Goal: Task Accomplishment & Management: Use online tool/utility

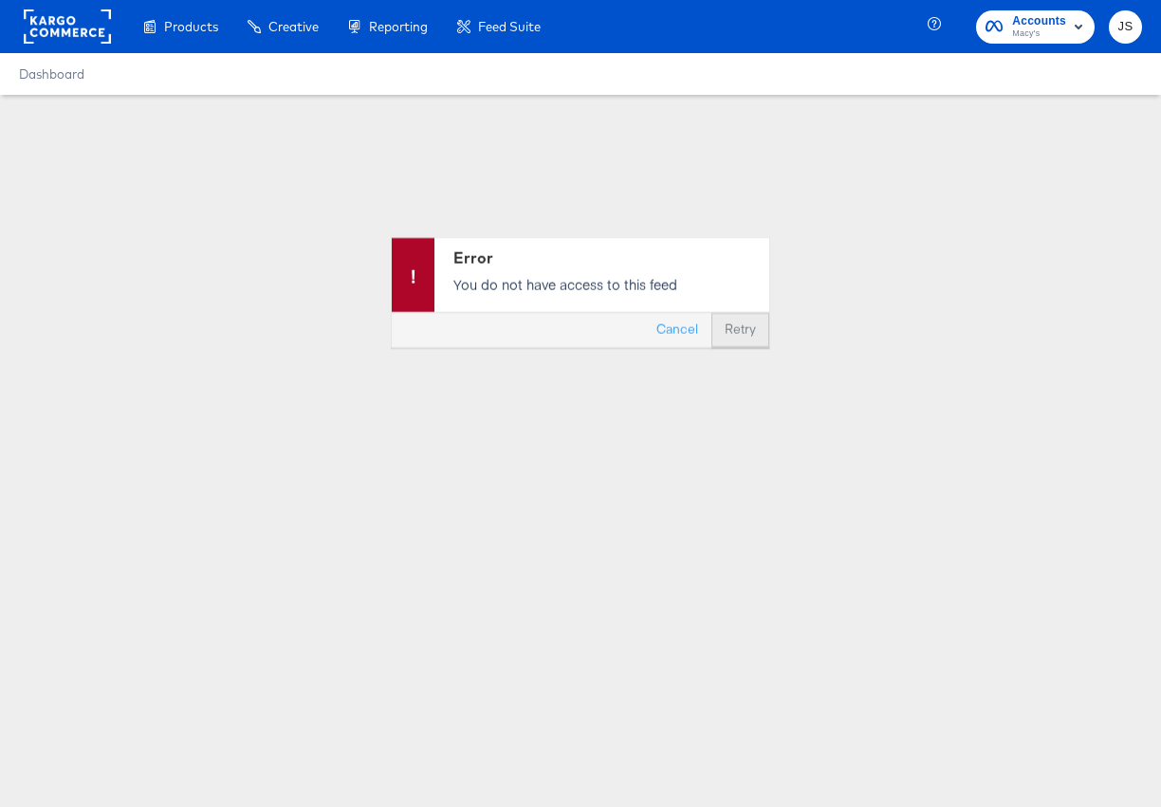
click at [754, 332] on button "Retry" at bounding box center [740, 330] width 58 height 34
click at [1070, 46] on div "Accounts Macy's JS" at bounding box center [1047, 26] width 227 height 53
click at [1064, 40] on span "Macy's" at bounding box center [1039, 34] width 54 height 15
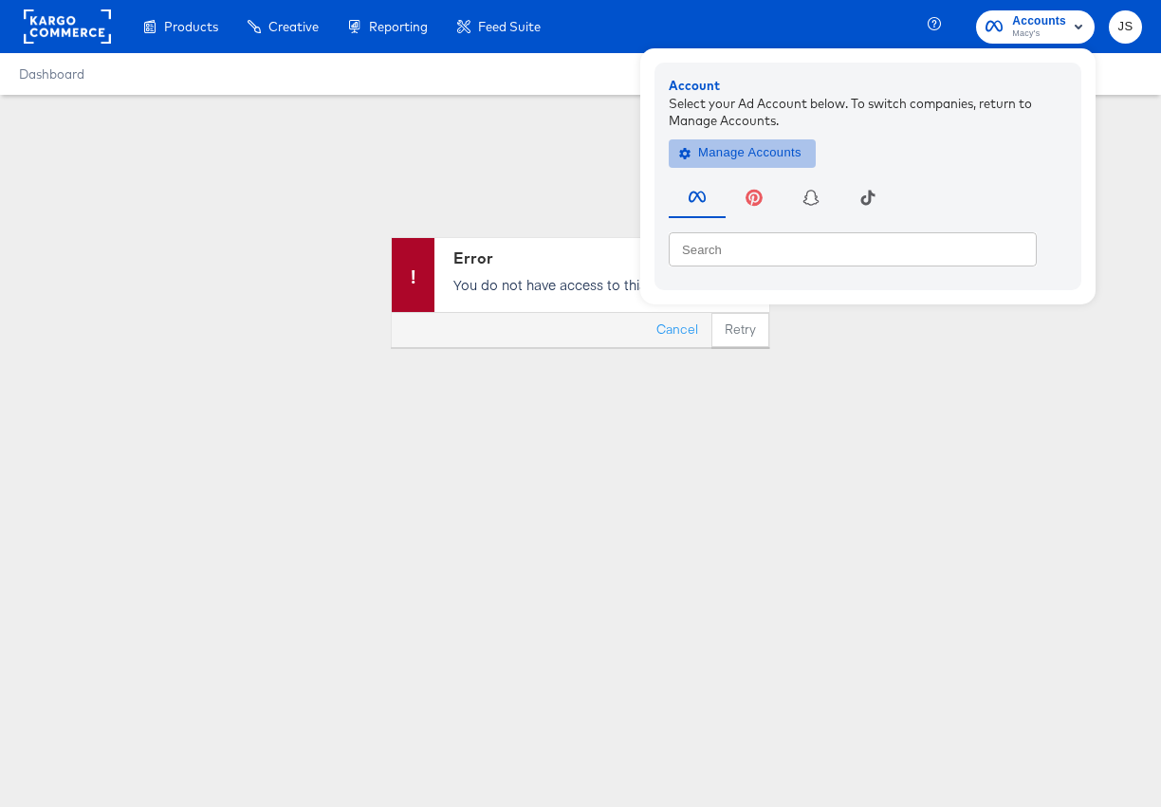
click at [754, 156] on span "Manage Accounts" at bounding box center [742, 153] width 119 height 22
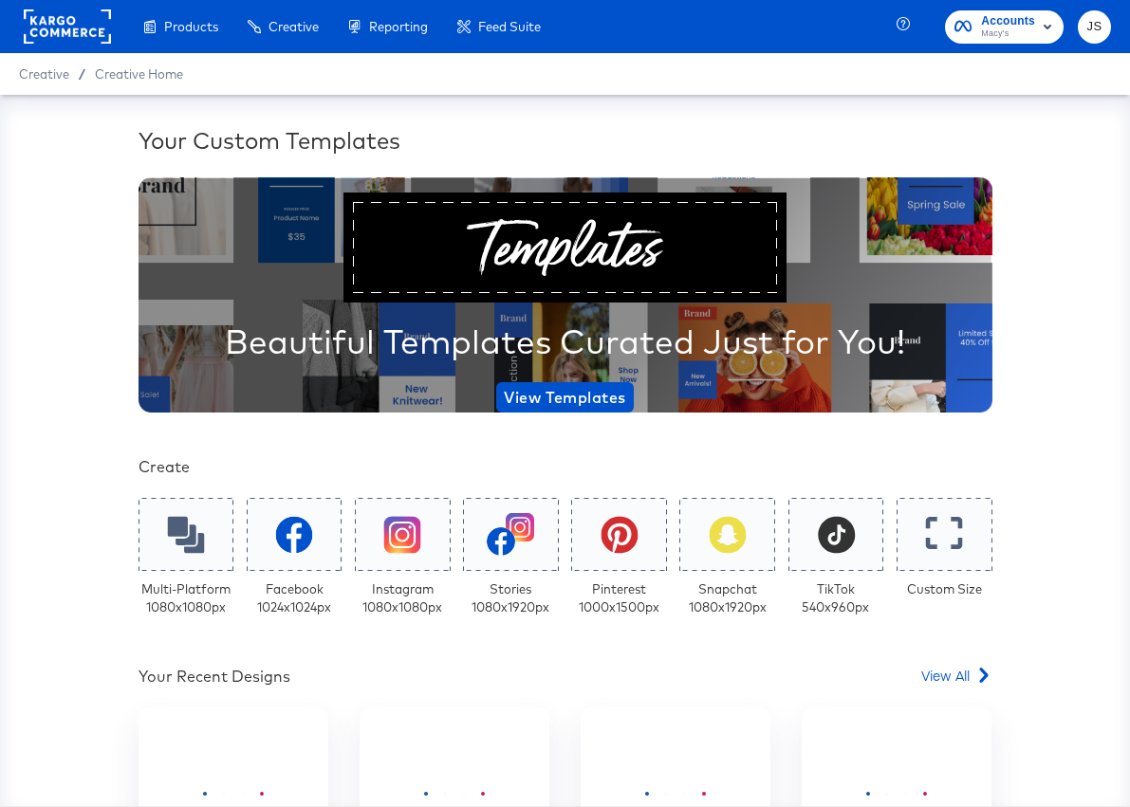
click at [1047, 27] on icon "button" at bounding box center [1047, 27] width 8 height 5
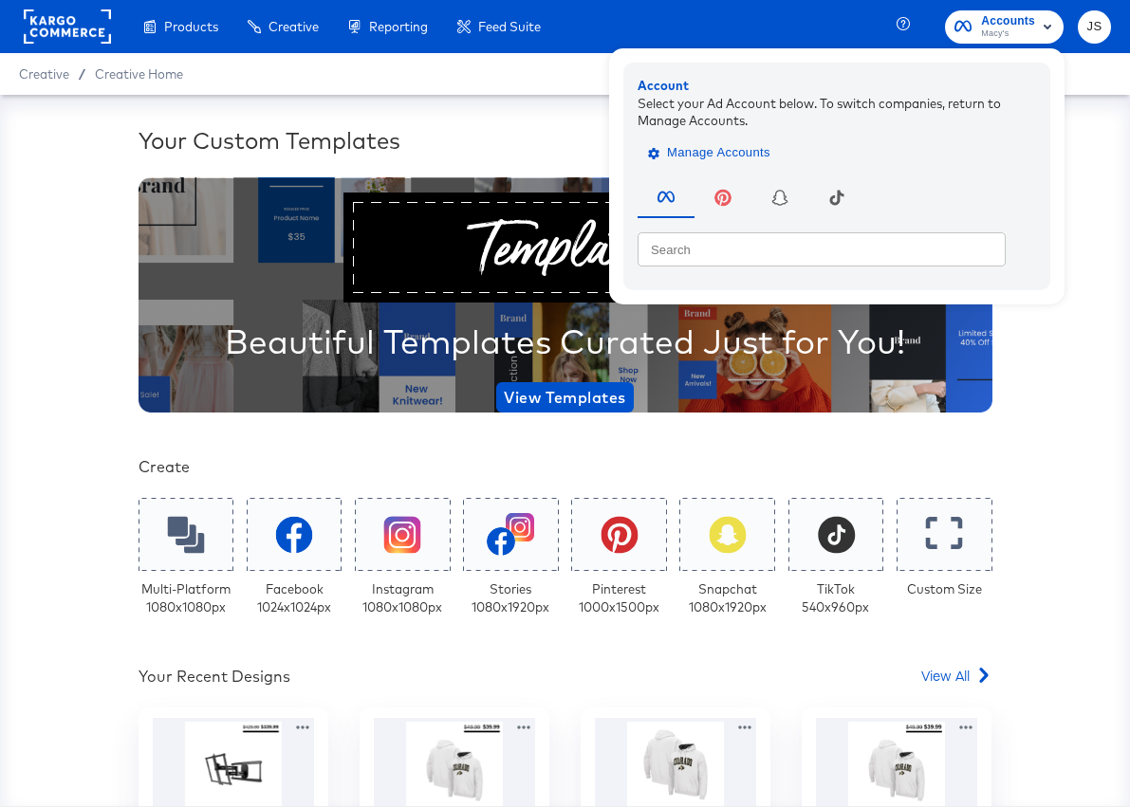
click at [782, 146] on button "Manage Accounts" at bounding box center [710, 152] width 147 height 28
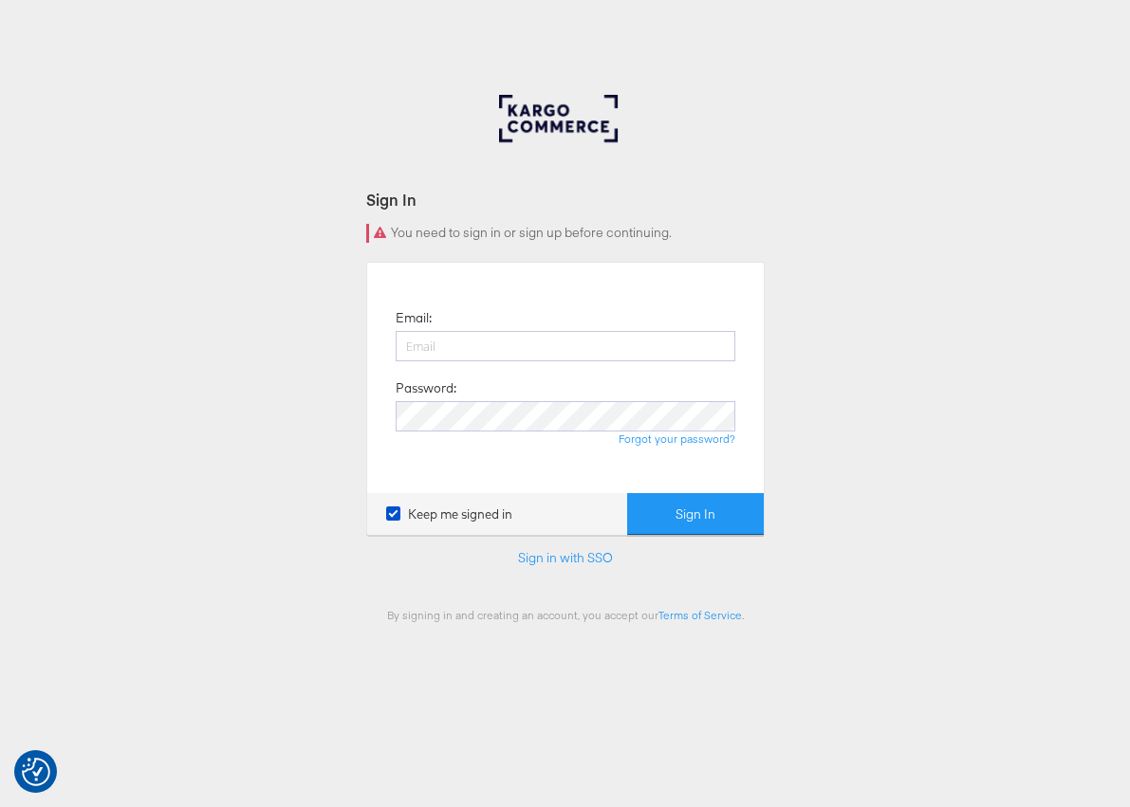
click at [649, 320] on div "Email: Password: Forgot your password?" at bounding box center [565, 378] width 368 height 202
click at [632, 350] on input "email" at bounding box center [566, 346] width 340 height 30
type input "jiana.santos@kargo.com"
click at [627, 493] on button "Sign In" at bounding box center [695, 514] width 137 height 43
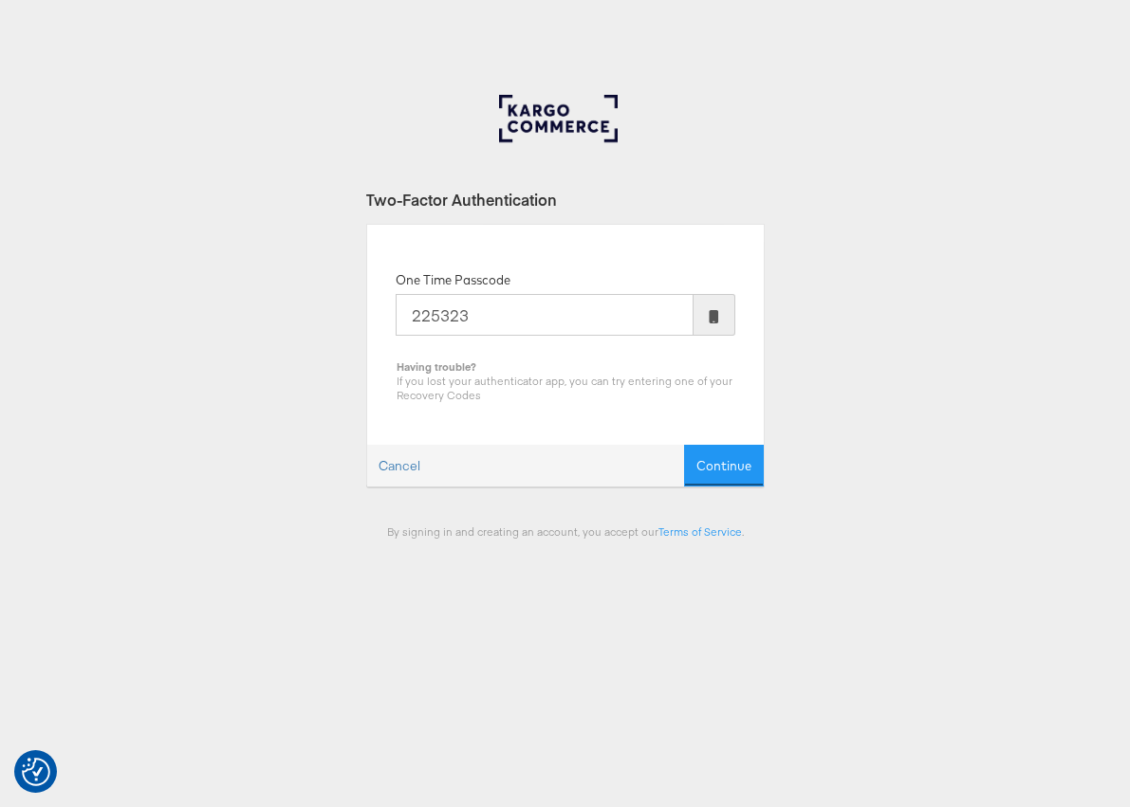
type input "225323"
click at [684, 445] on button "Continue" at bounding box center [724, 466] width 80 height 43
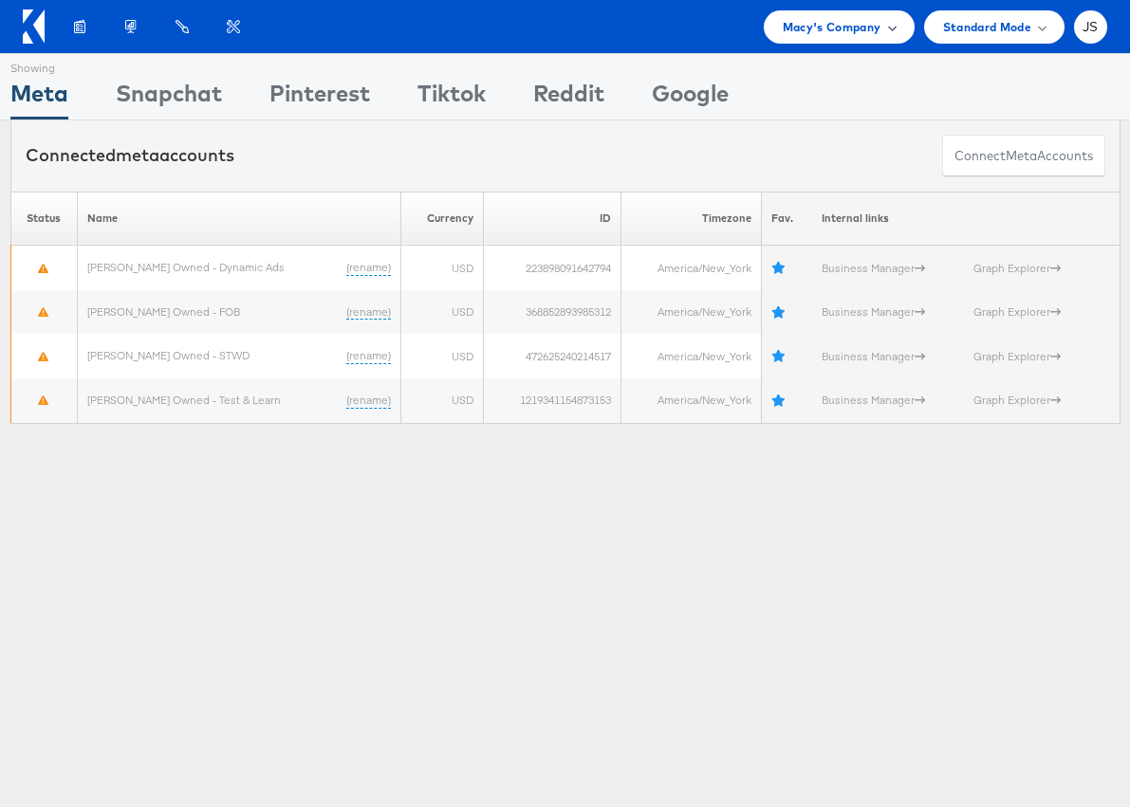
click at [786, 41] on div "Macy's Company" at bounding box center [839, 26] width 151 height 33
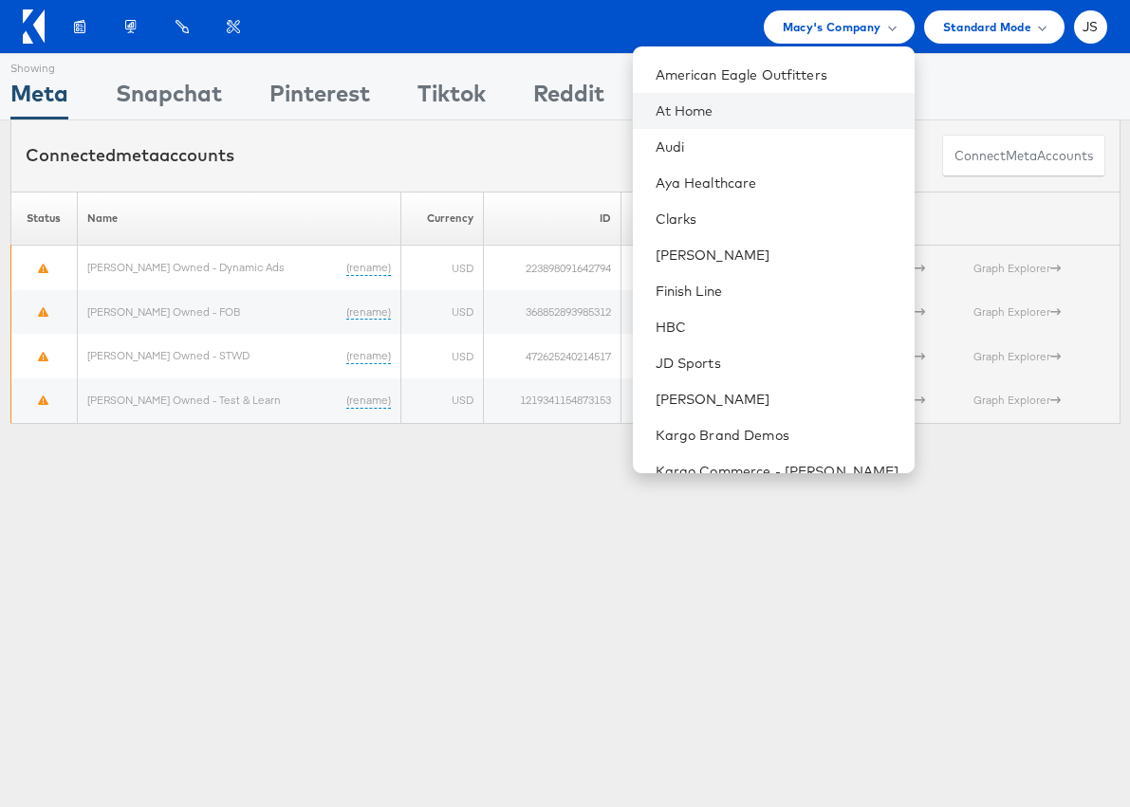
scroll to position [61, 0]
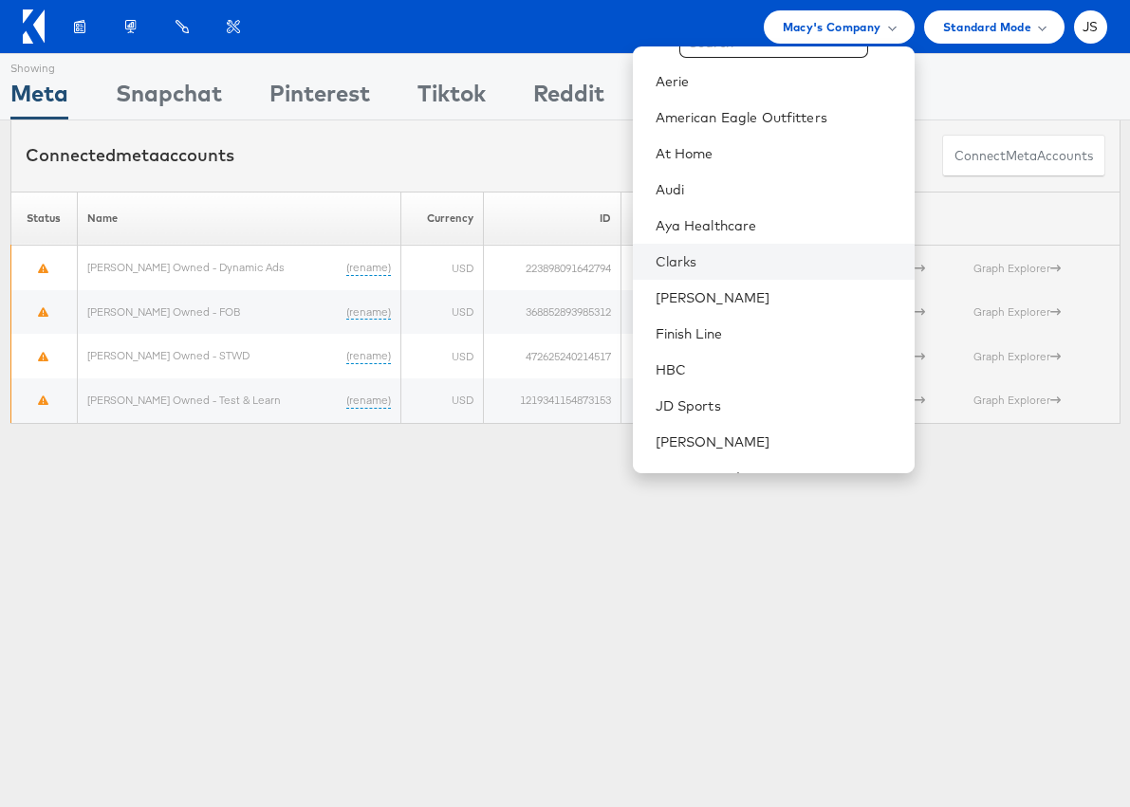
click at [733, 250] on li "Clarks" at bounding box center [774, 262] width 282 height 36
click at [755, 258] on link "Clarks" at bounding box center [777, 261] width 244 height 19
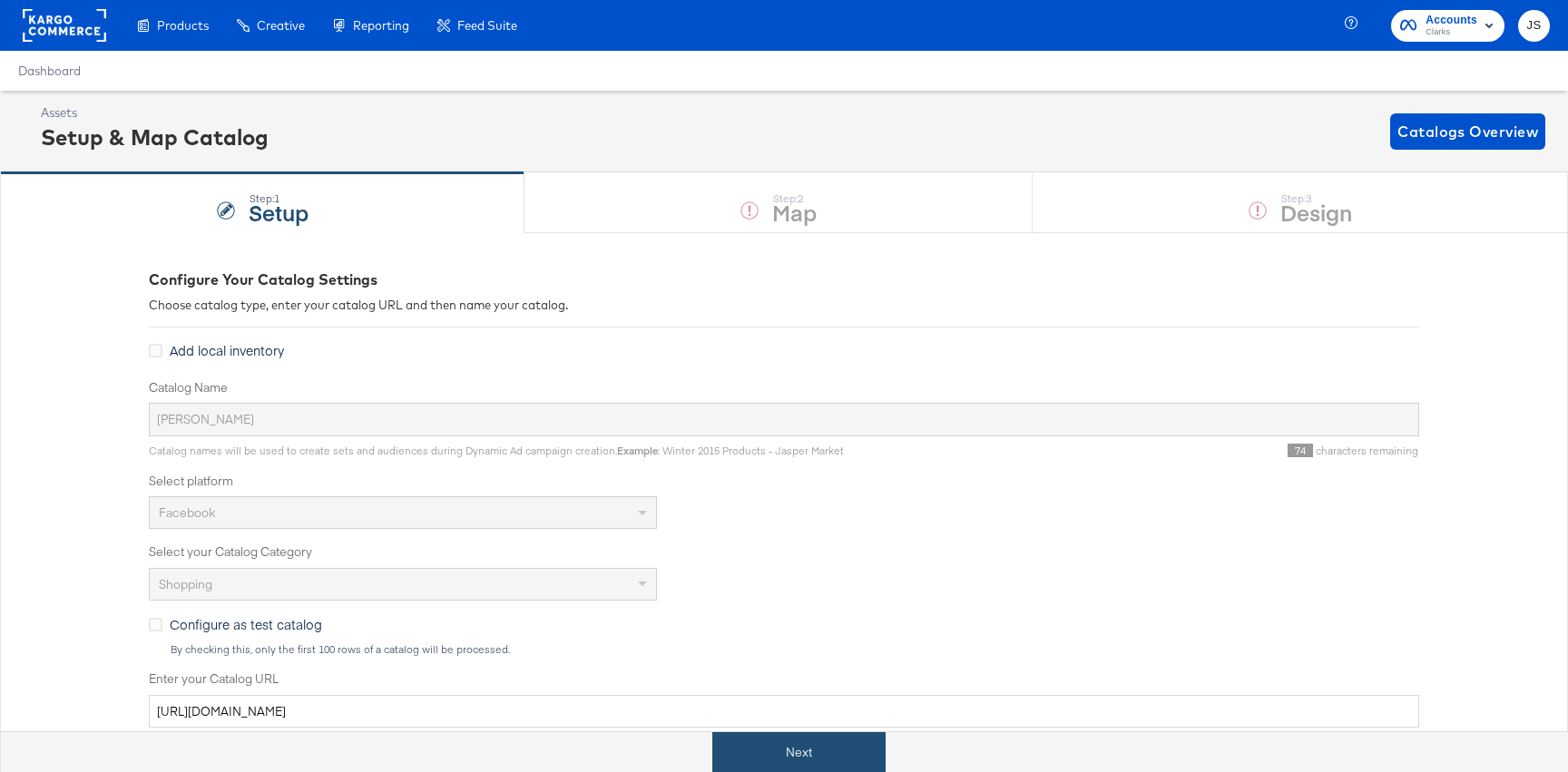
click at [849, 758] on button "Next" at bounding box center [799, 752] width 173 height 41
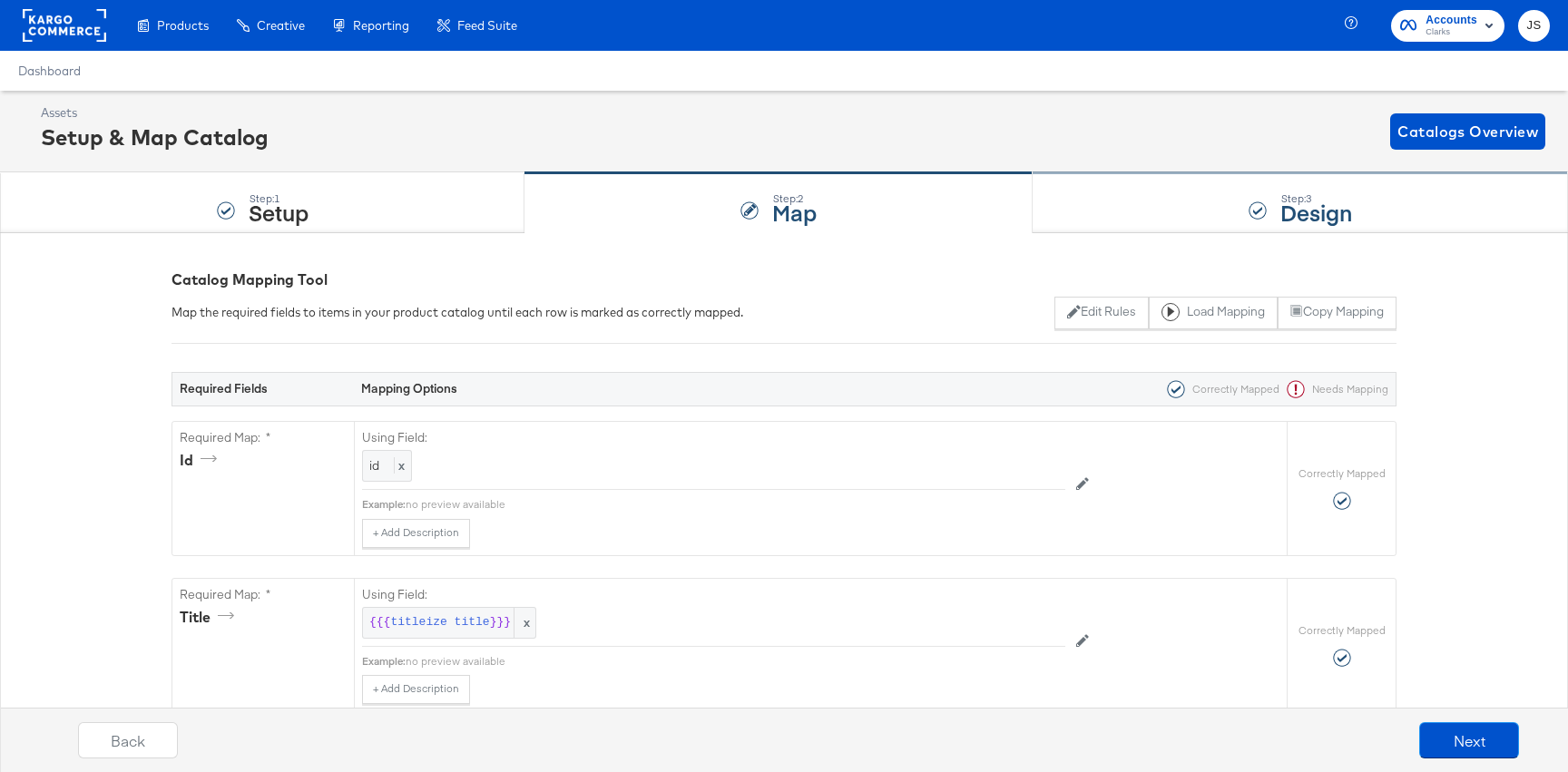
click at [1080, 219] on div "Step: 3 Design" at bounding box center [1300, 203] width 536 height 60
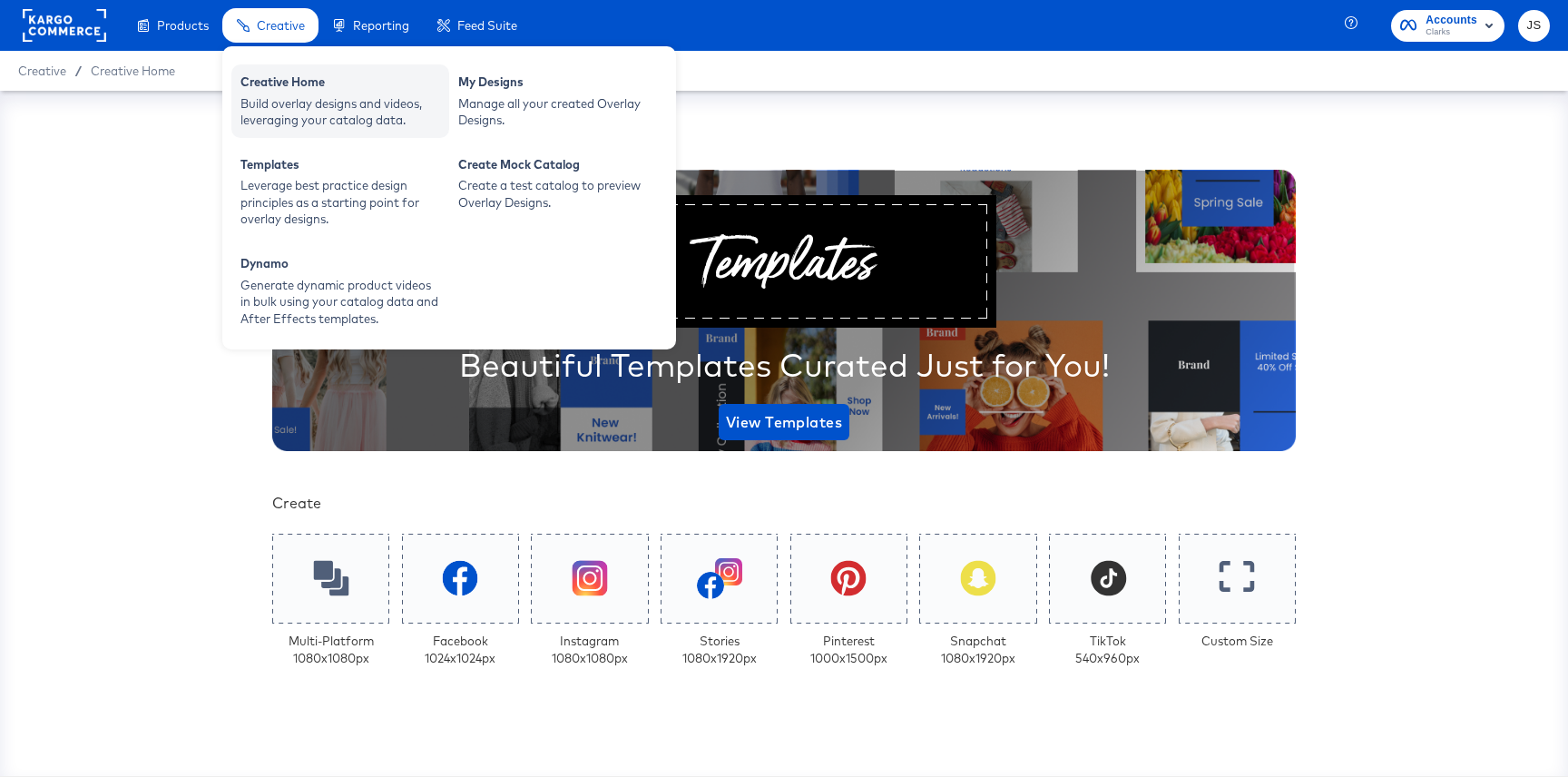
click at [274, 69] on div "Creative Home Build overlay designs and videos, leveraging your catalog data." at bounding box center [341, 100] width 218 height 74
click at [408, 99] on div "Build overlay designs and videos, leveraging your catalog data." at bounding box center [340, 112] width 200 height 33
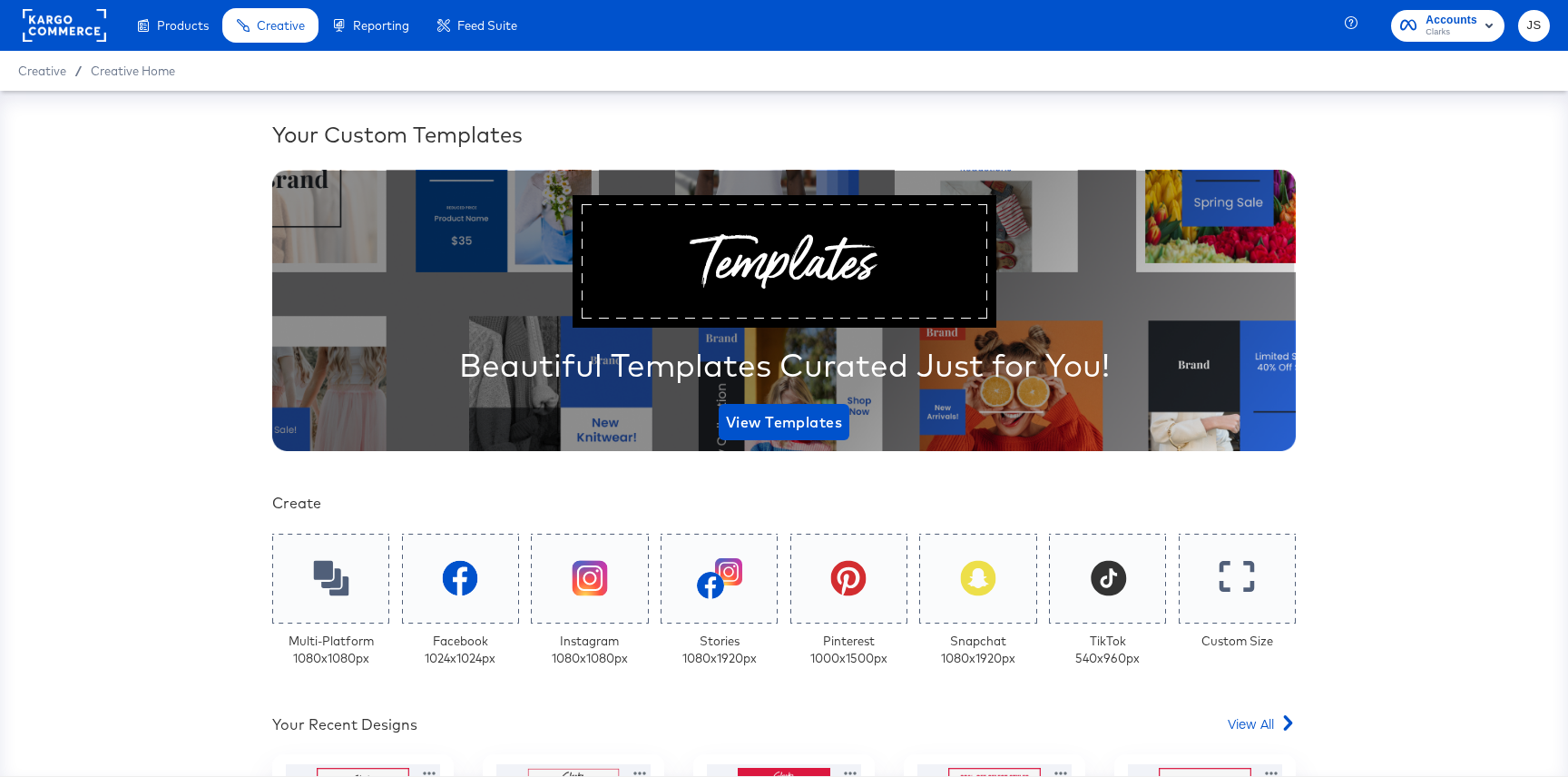
scroll to position [578, 0]
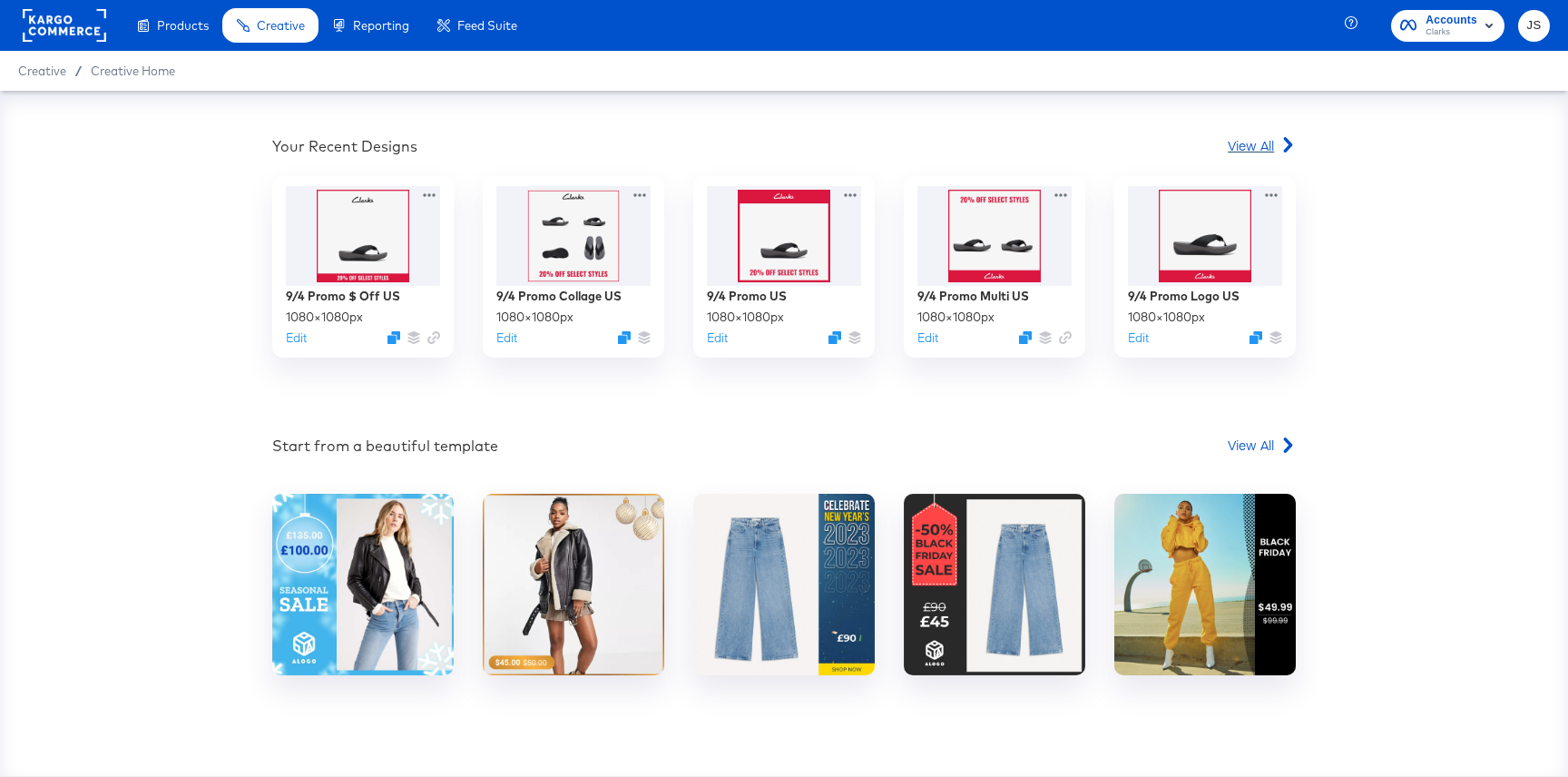
click at [1248, 141] on span "View All" at bounding box center [1250, 144] width 46 height 18
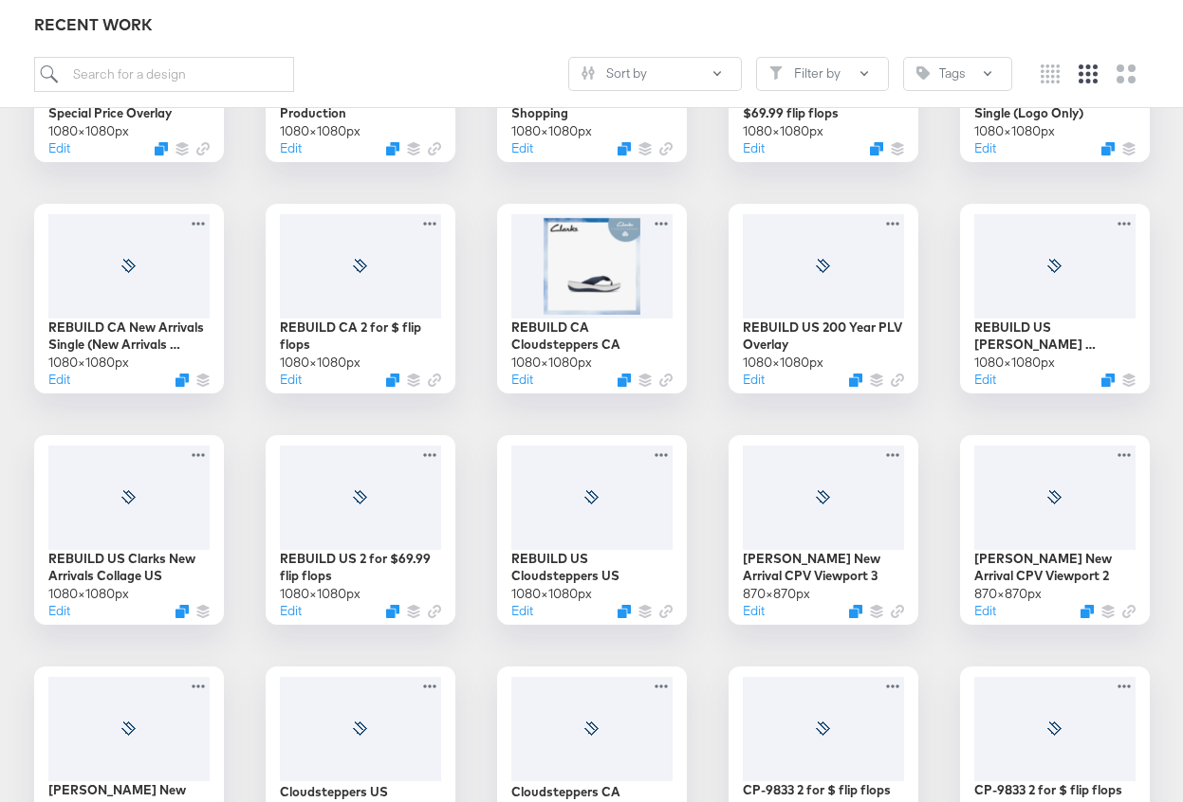
scroll to position [2995, 0]
